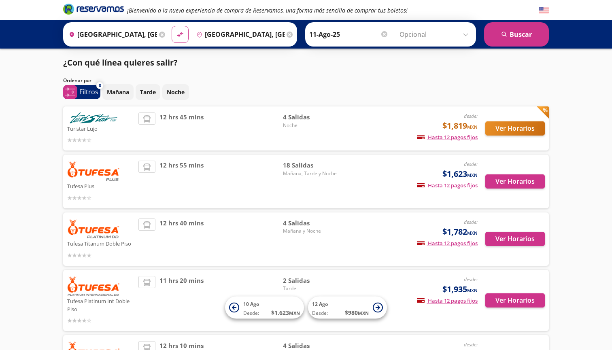
scroll to position [7, 0]
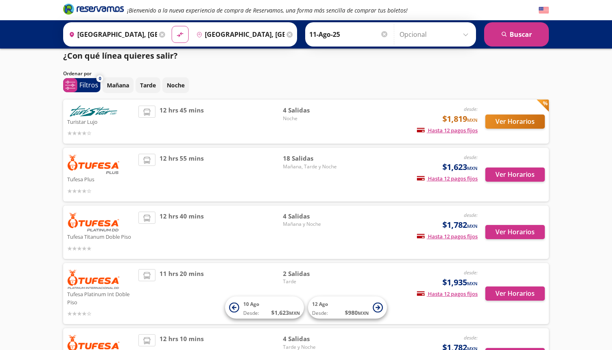
click at [534, 126] on button "Ver Horarios" at bounding box center [515, 122] width 60 height 14
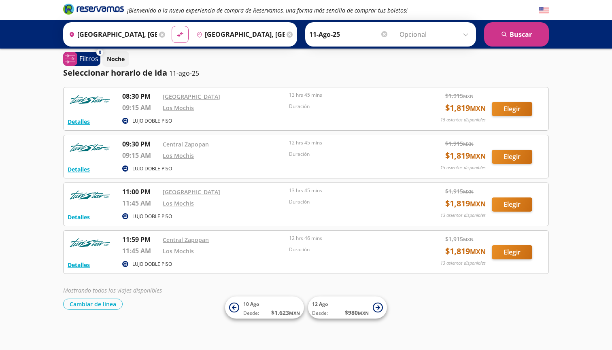
scroll to position [6, 0]
click at [353, 310] on span "$ 980 MXN" at bounding box center [357, 313] width 24 height 9
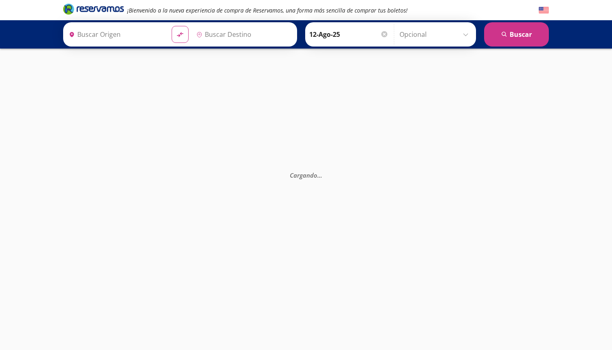
type input "[GEOGRAPHIC_DATA], [GEOGRAPHIC_DATA]"
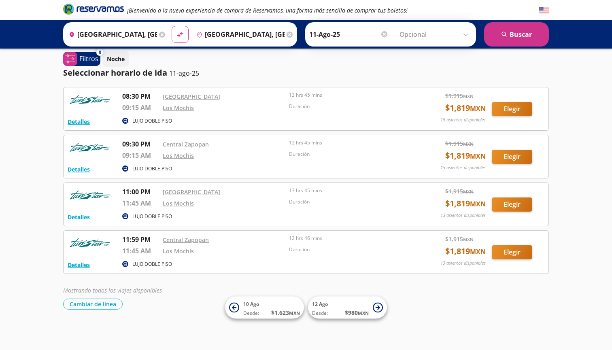
scroll to position [6, 0]
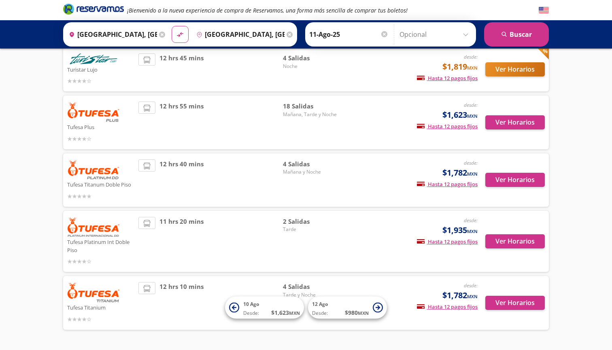
scroll to position [60, 0]
click at [506, 120] on button "Ver Horarios" at bounding box center [515, 122] width 60 height 14
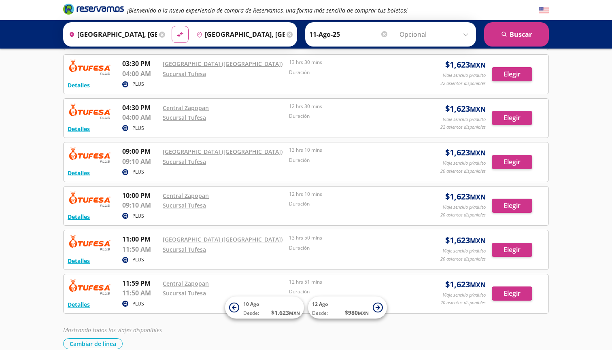
scroll to position [565, 0]
click at [80, 172] on button "Detalles" at bounding box center [79, 173] width 22 height 9
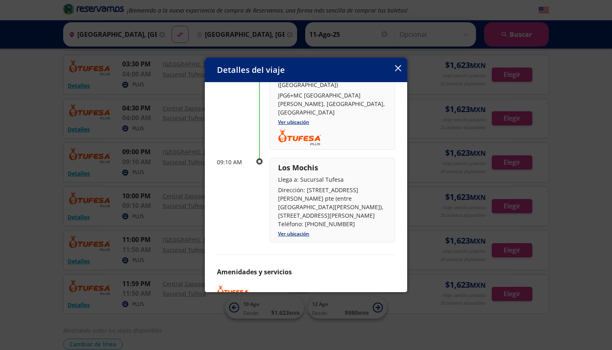
scroll to position [74, 0]
click at [397, 70] on icon "button" at bounding box center [398, 68] width 6 height 6
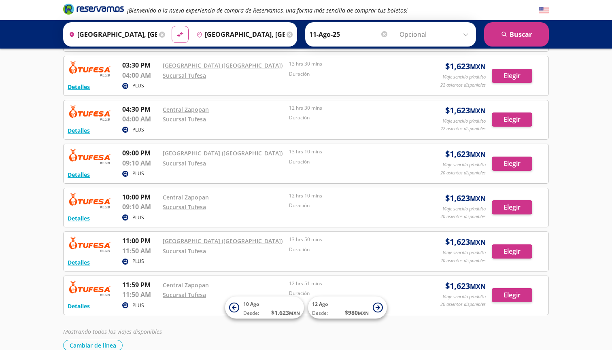
scroll to position [565, 0]
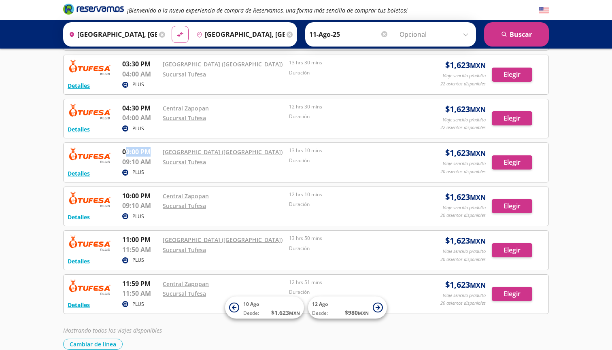
drag, startPoint x: 124, startPoint y: 151, endPoint x: 157, endPoint y: 151, distance: 32.4
click at [157, 151] on p "09:00 PM" at bounding box center [140, 152] width 36 height 10
drag, startPoint x: 123, startPoint y: 160, endPoint x: 160, endPoint y: 160, distance: 36.8
click at [160, 160] on div "09:00 PM [GEOGRAPHIC_DATA] ([GEOGRAPHIC_DATA]) 09:10 AM Sucursal Tufesa 13 hrs …" at bounding box center [266, 157] width 289 height 20
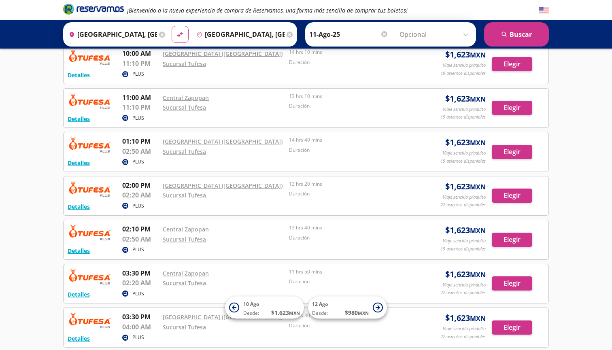
scroll to position [313, 0]
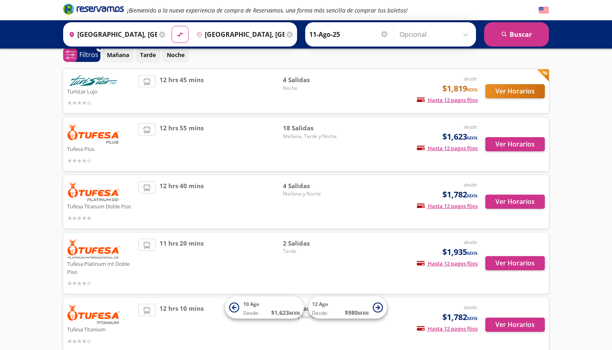
scroll to position [19, 0]
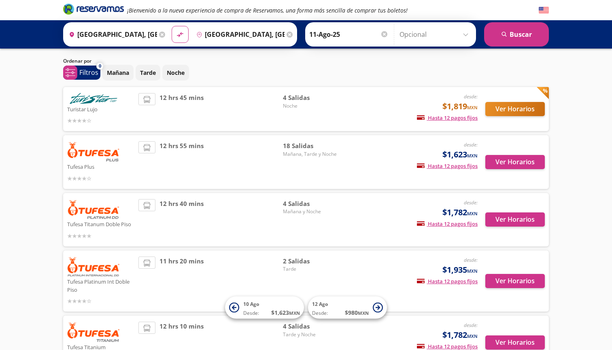
click at [507, 112] on button "Ver Horarios" at bounding box center [515, 109] width 60 height 14
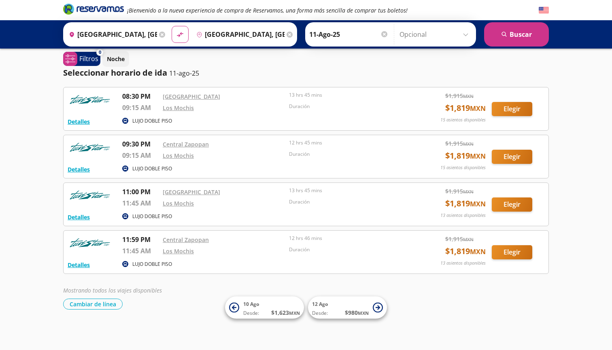
scroll to position [6, 0]
